Goal: Navigation & Orientation: Understand site structure

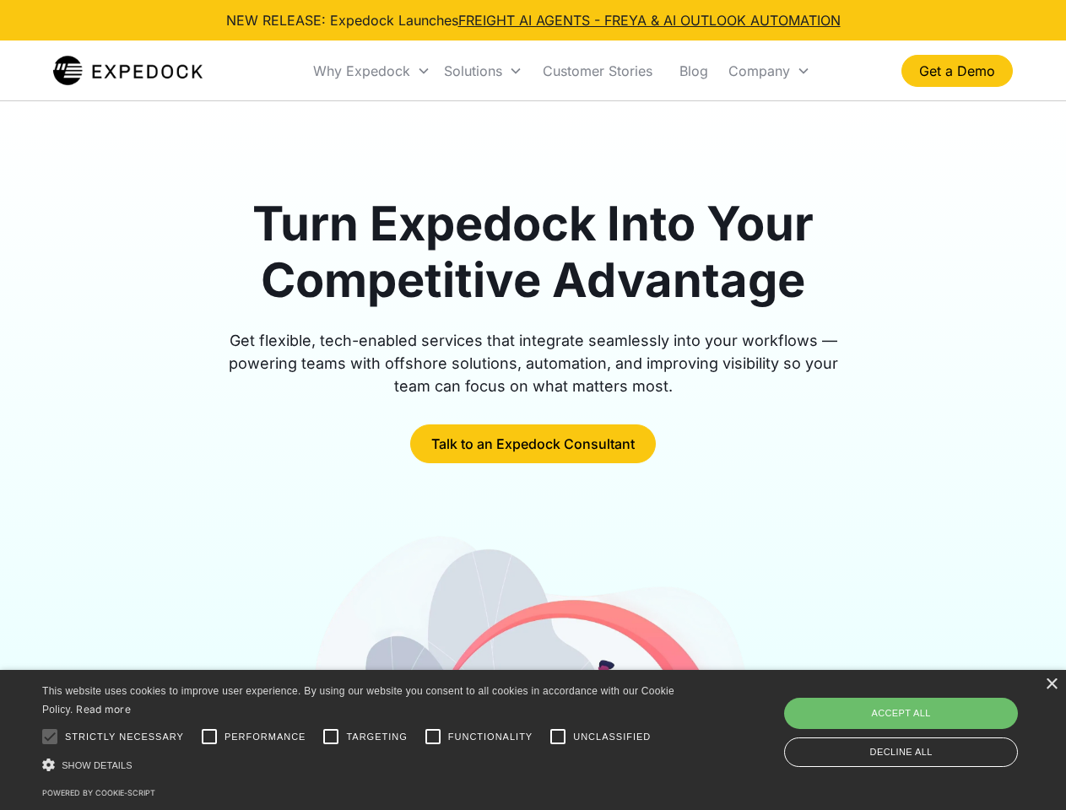
click at [372, 71] on div "Why Expedock" at bounding box center [361, 70] width 97 height 17
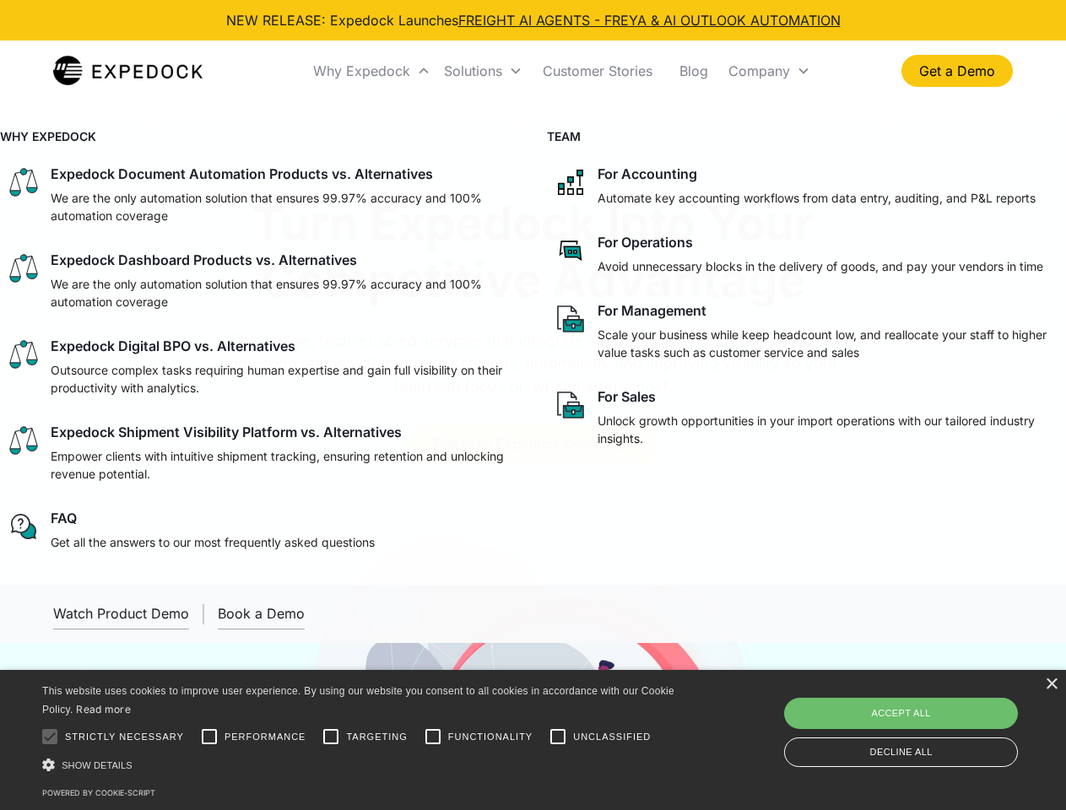
click at [483, 71] on div "Solutions" at bounding box center [473, 70] width 58 height 17
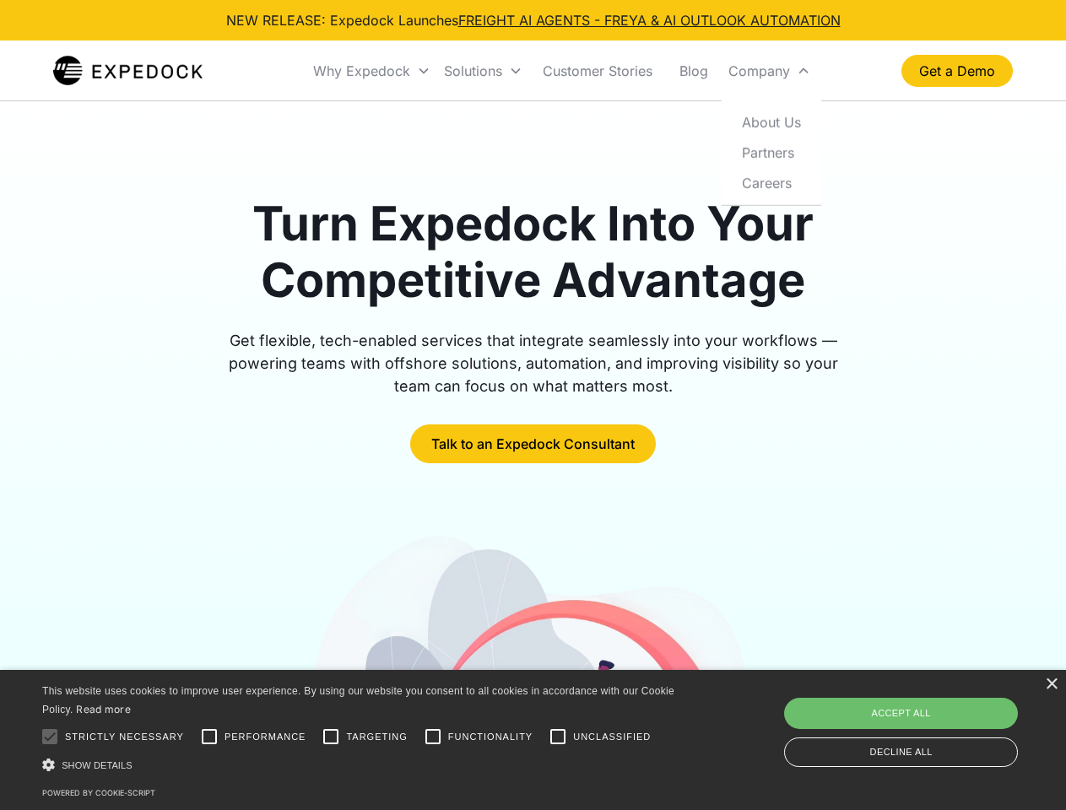
click at [769, 71] on div "Company" at bounding box center [760, 70] width 62 height 17
click at [50, 737] on div at bounding box center [50, 737] width 34 height 34
click at [209, 737] on input "Performance" at bounding box center [209, 737] width 34 height 34
checkbox input "true"
click at [331, 737] on input "Targeting" at bounding box center [331, 737] width 34 height 34
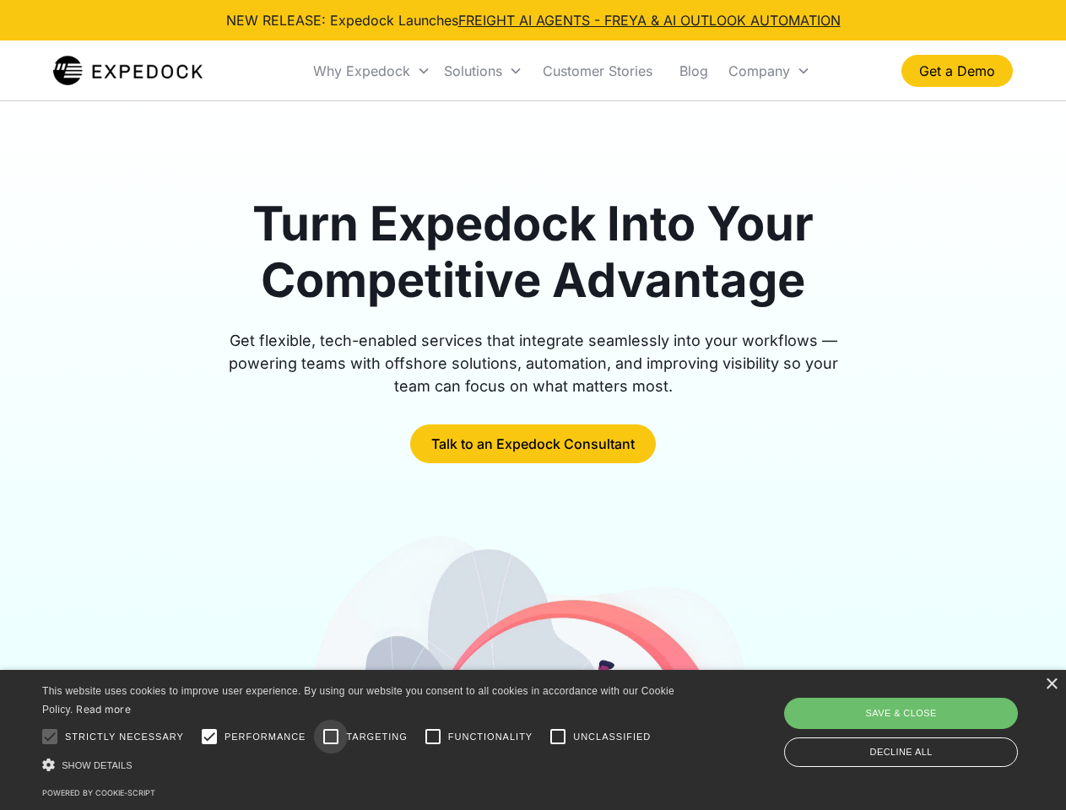
checkbox input "true"
click at [433, 737] on input "Functionality" at bounding box center [433, 737] width 34 height 34
checkbox input "true"
click at [558, 737] on input "Unclassified" at bounding box center [558, 737] width 34 height 34
checkbox input "true"
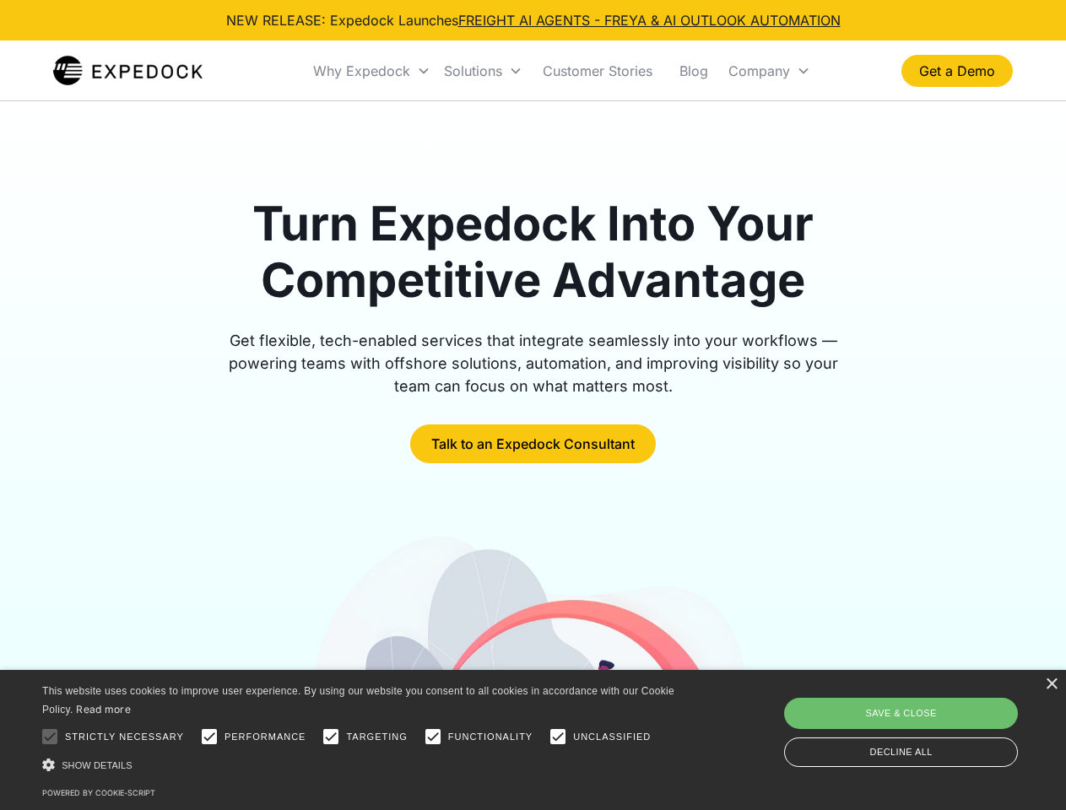
click at [361, 765] on div "Show details Hide details" at bounding box center [361, 765] width 638 height 18
